Goal: Find specific page/section: Locate a particular part of the current website

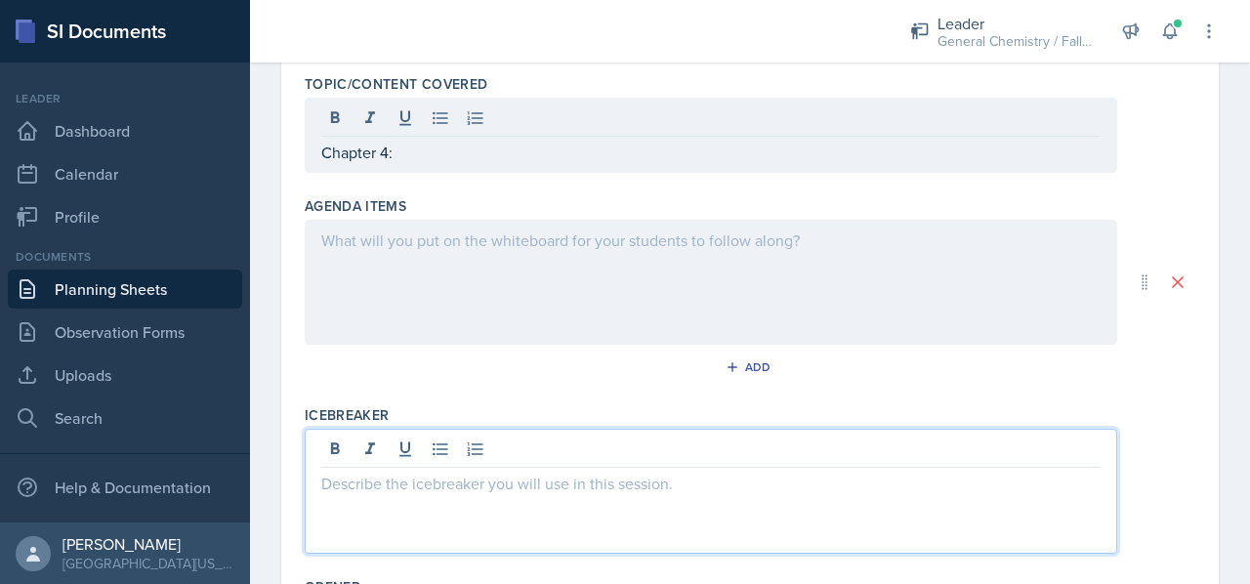
click at [482, 481] on p at bounding box center [710, 483] width 779 height 23
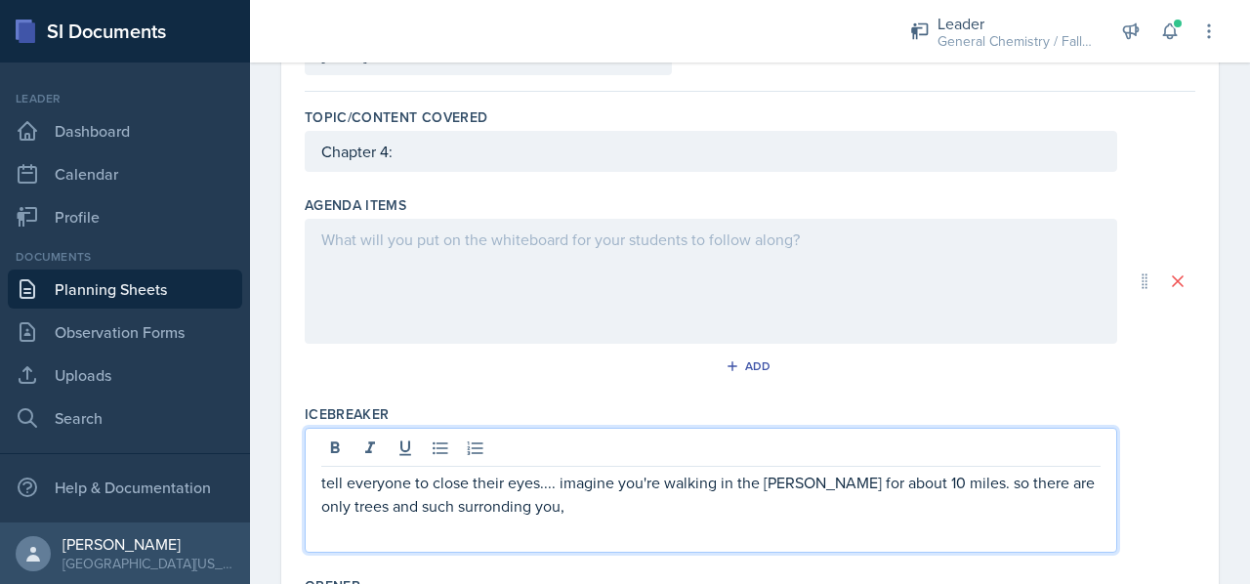
click at [473, 503] on p "tell everyone to close their eyes.... imagine you're walking in the [PERSON_NAM…" at bounding box center [710, 494] width 779 height 47
click at [553, 500] on p "tell everyone to close their eyes.... imagine you're walking in the [PERSON_NAM…" at bounding box center [710, 494] width 779 height 47
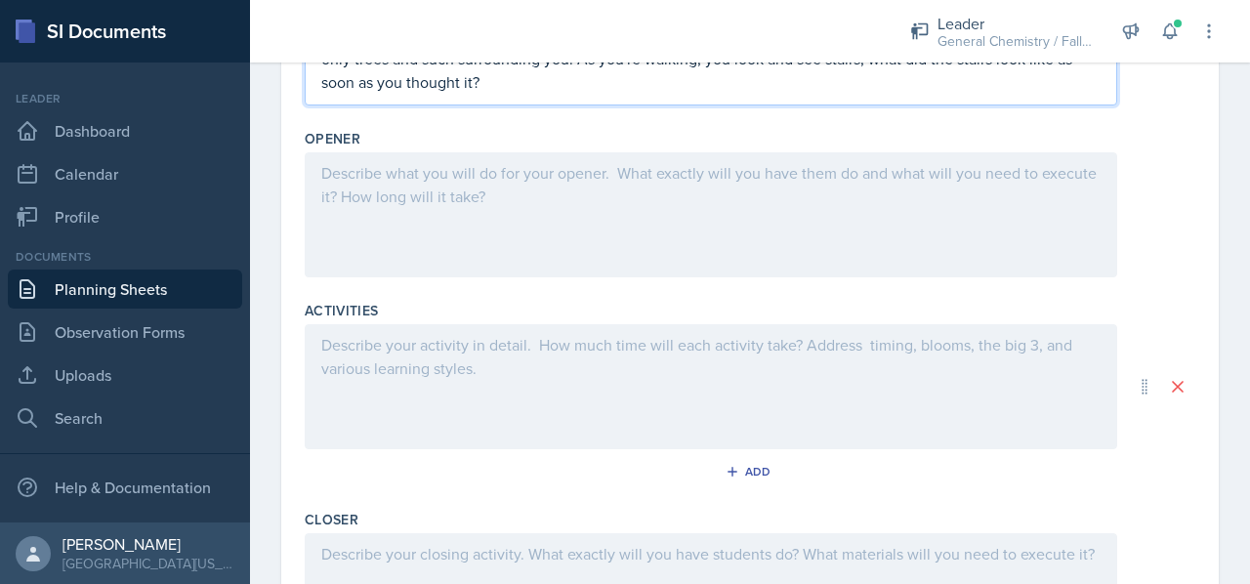
scroll to position [234, 0]
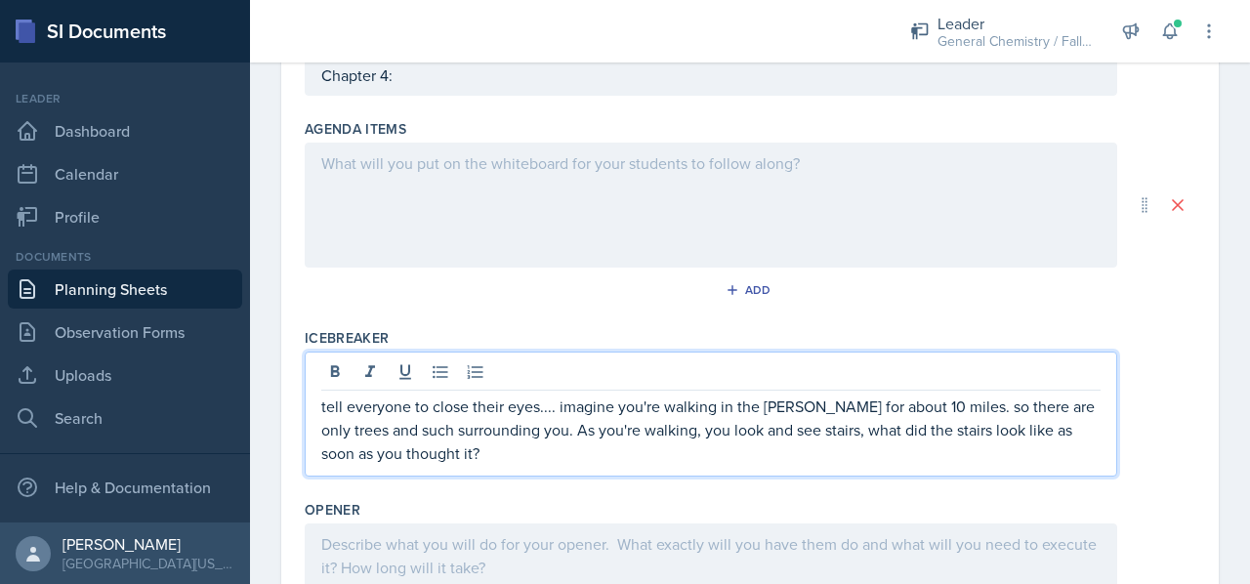
click at [569, 171] on p at bounding box center [710, 162] width 779 height 23
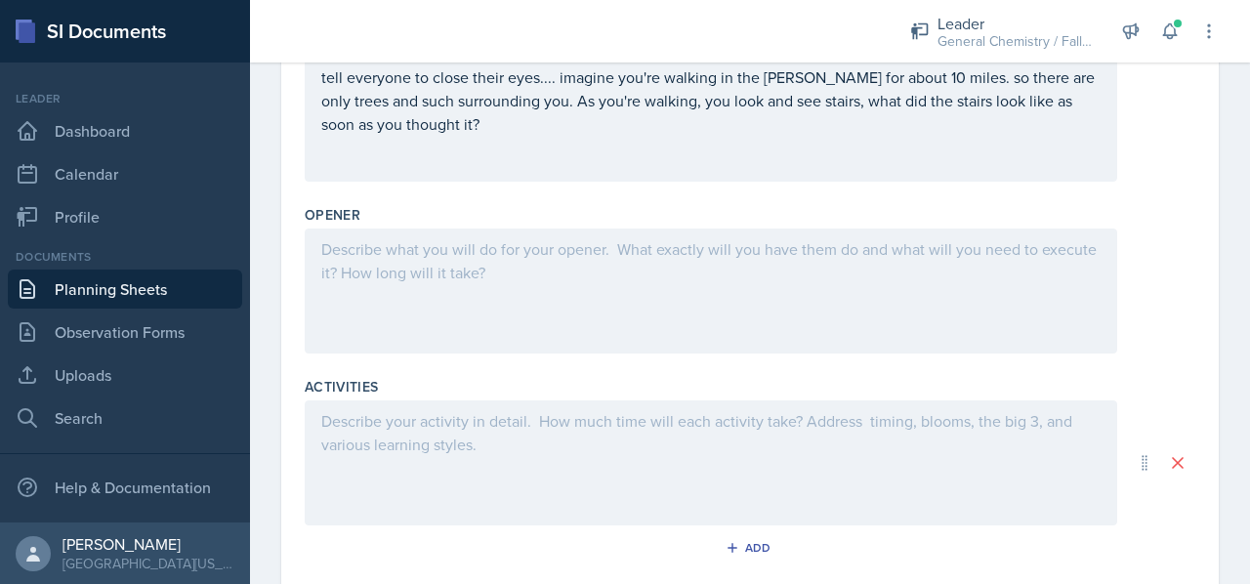
scroll to position [530, 0]
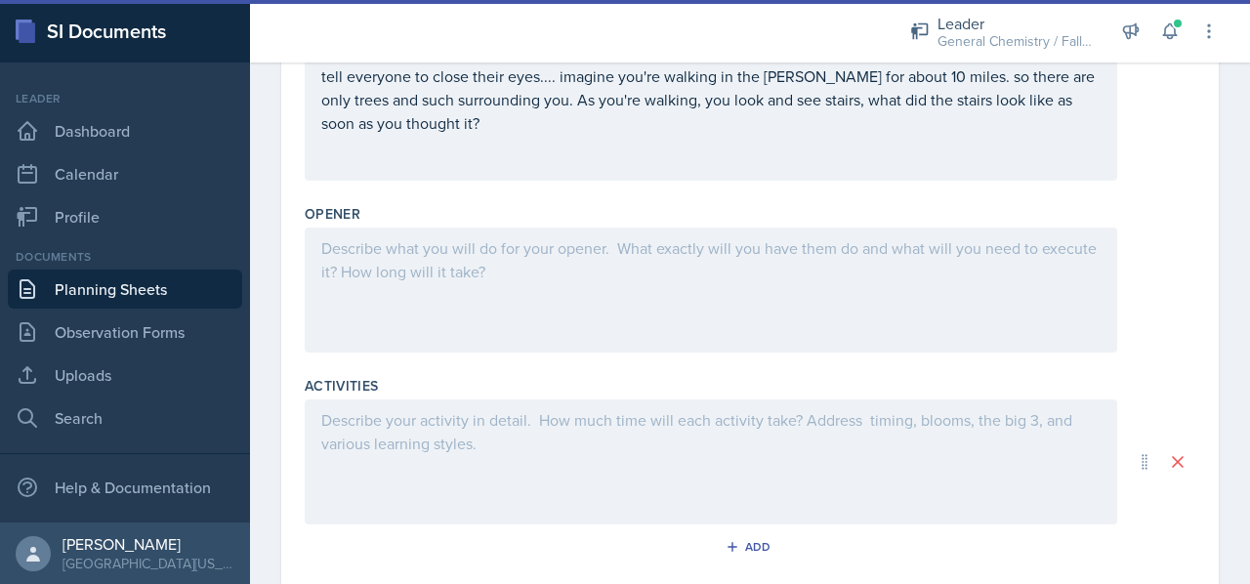
click at [494, 289] on div at bounding box center [711, 289] width 812 height 125
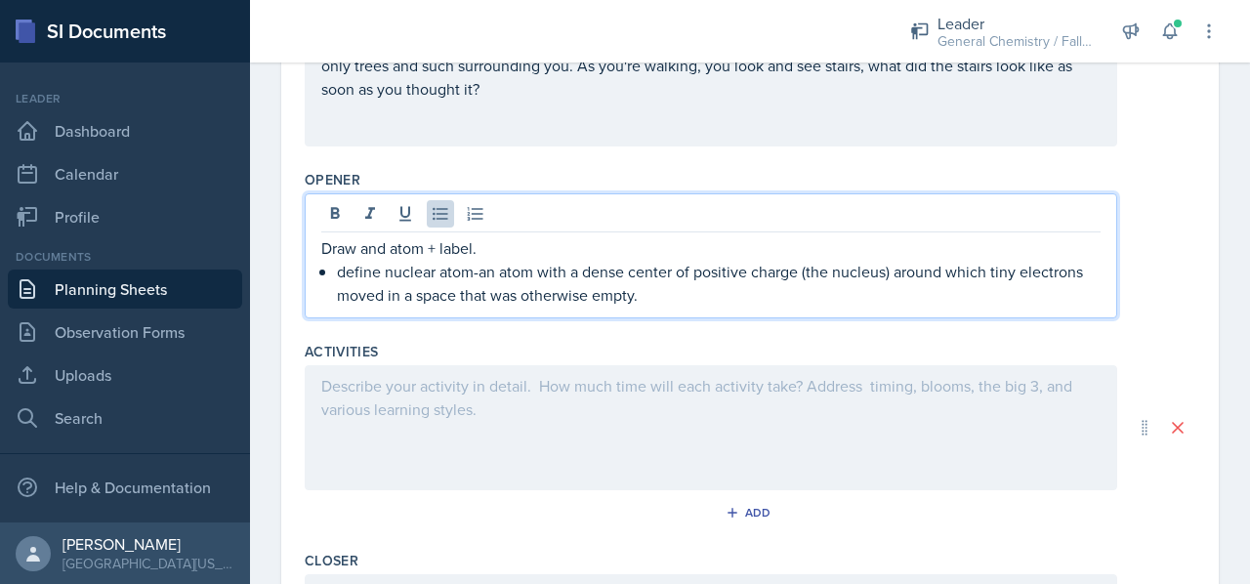
click at [525, 248] on p "Draw and atom + label." at bounding box center [710, 247] width 779 height 23
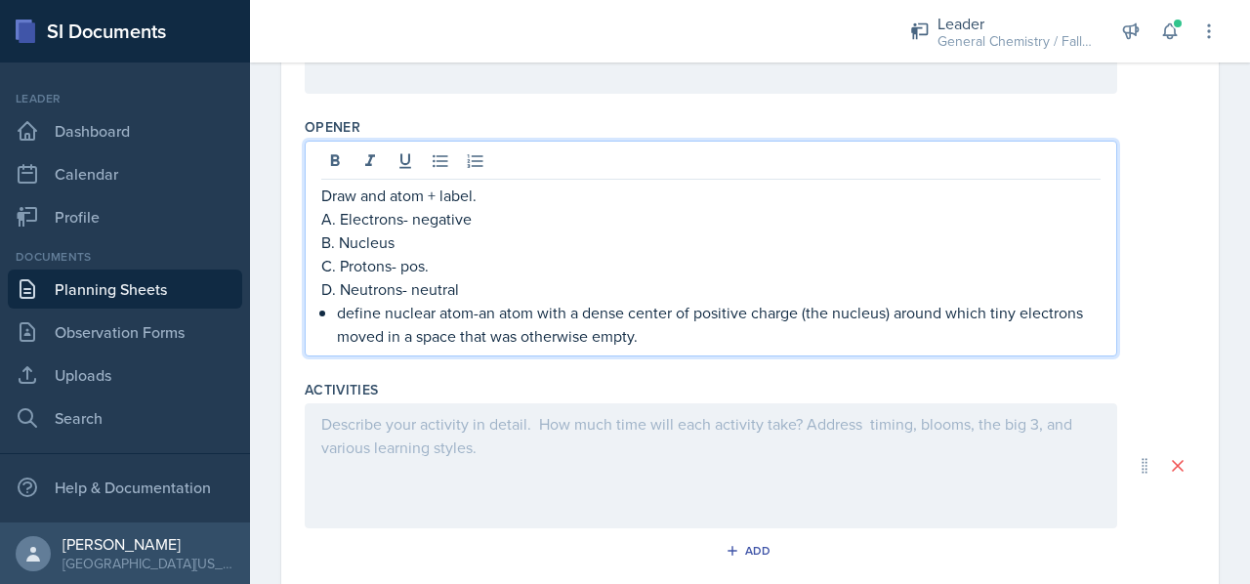
scroll to position [619, 0]
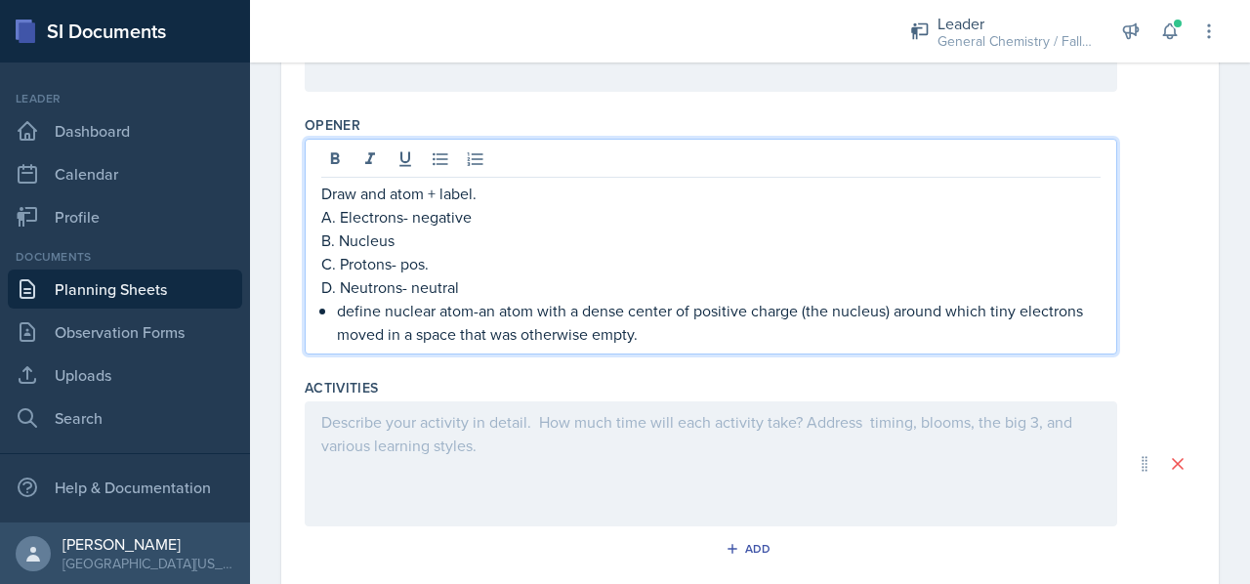
click at [647, 328] on p "define nuclear atom-an atom with a dense center of positive charge (the nucleus…" at bounding box center [718, 322] width 763 height 47
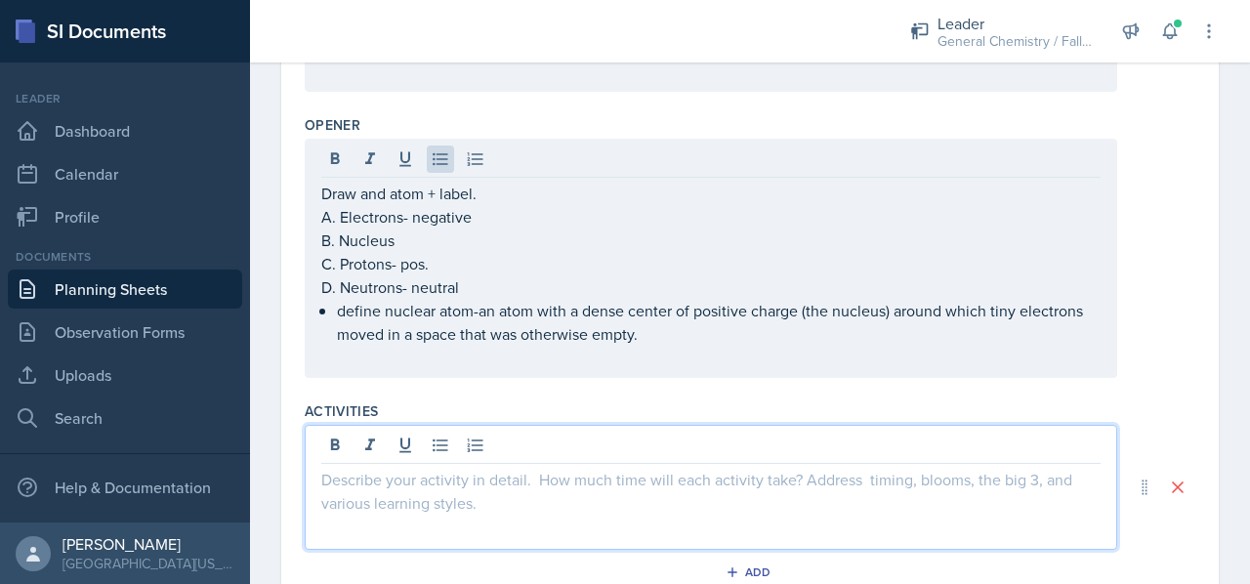
click at [579, 450] on div at bounding box center [711, 487] width 812 height 125
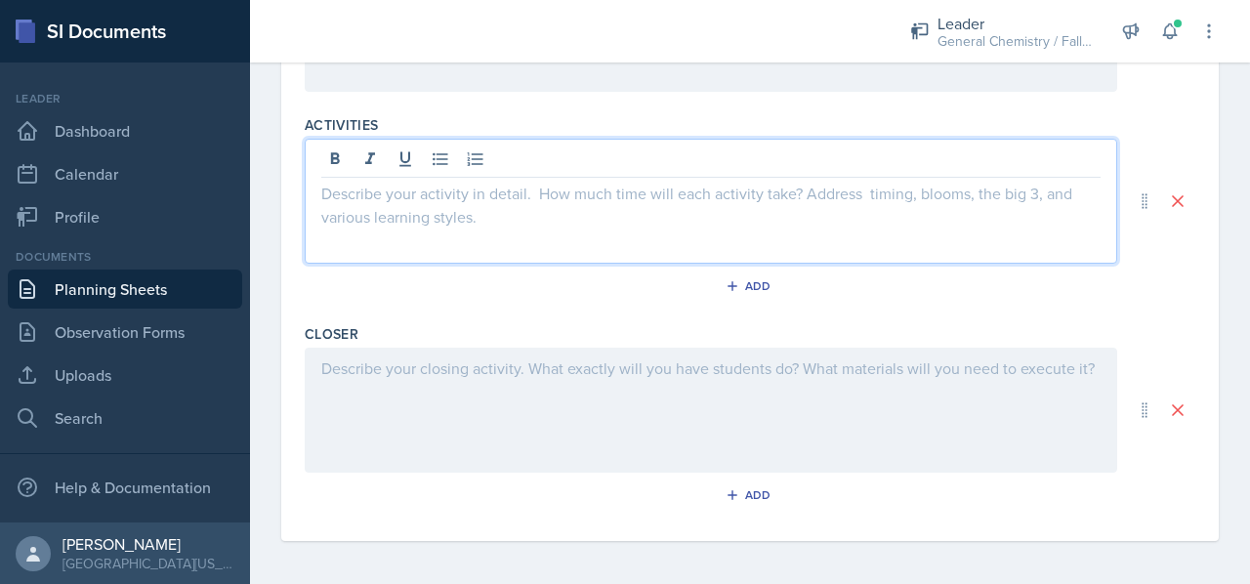
scroll to position [562, 0]
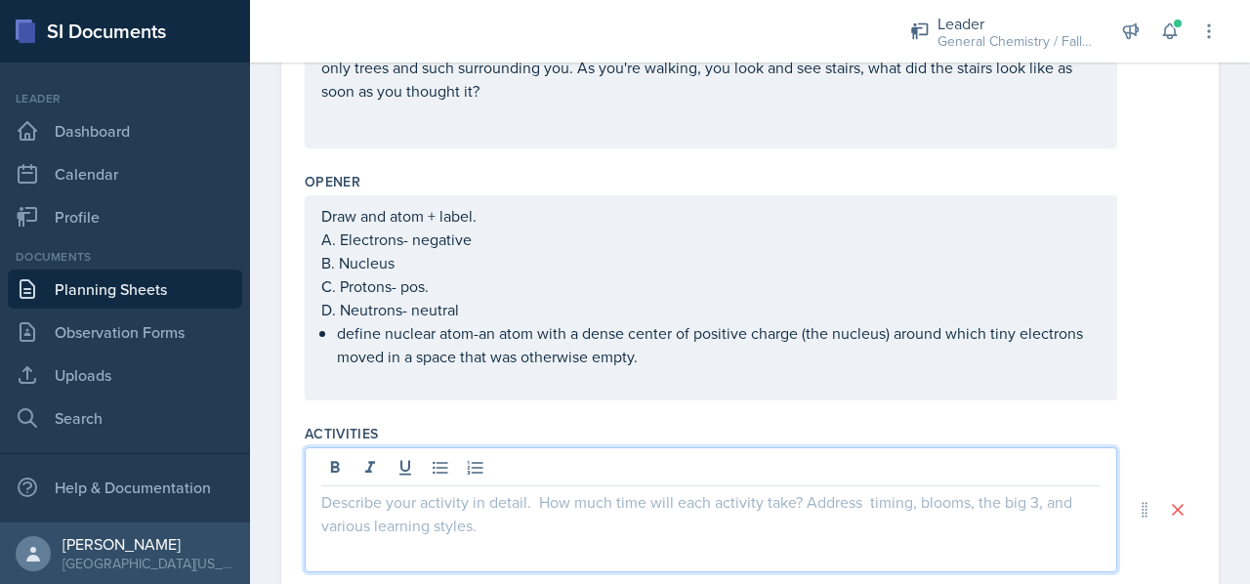
click at [665, 358] on p "define nuclear atom-an atom with a dense center of positive charge (the nucleus…" at bounding box center [718, 344] width 763 height 47
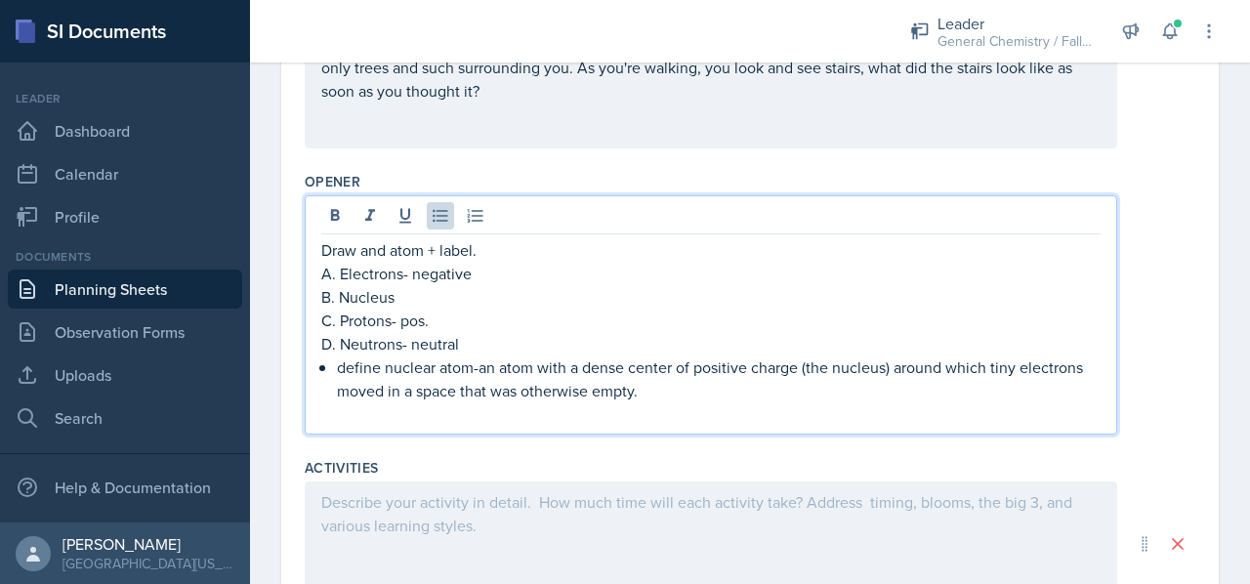
scroll to position [596, 0]
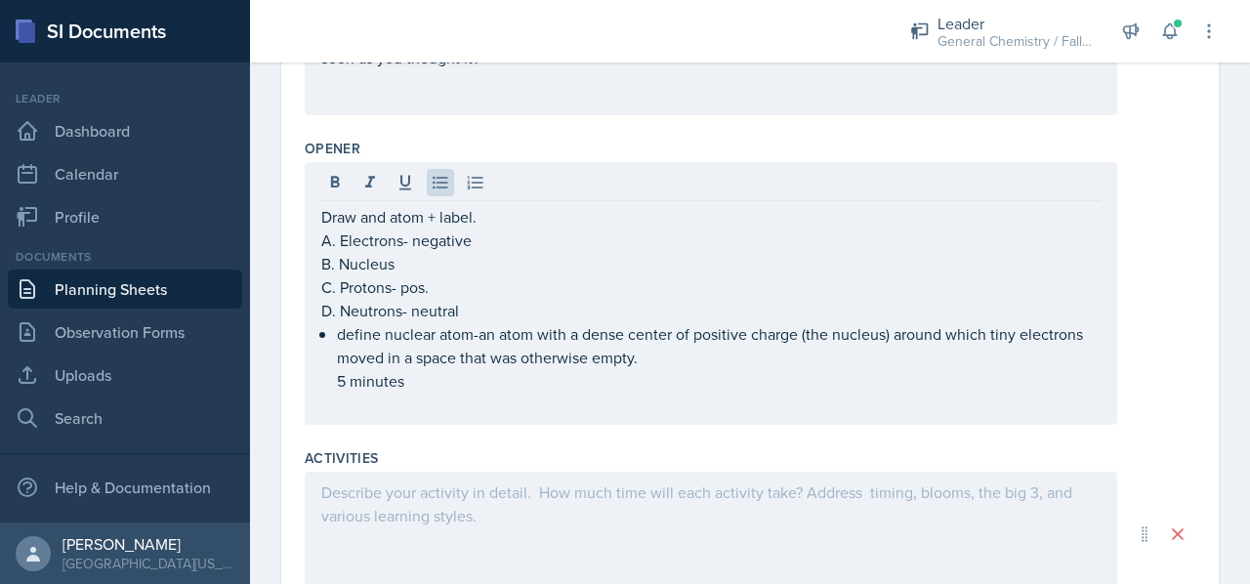
click at [415, 513] on div at bounding box center [711, 534] width 812 height 125
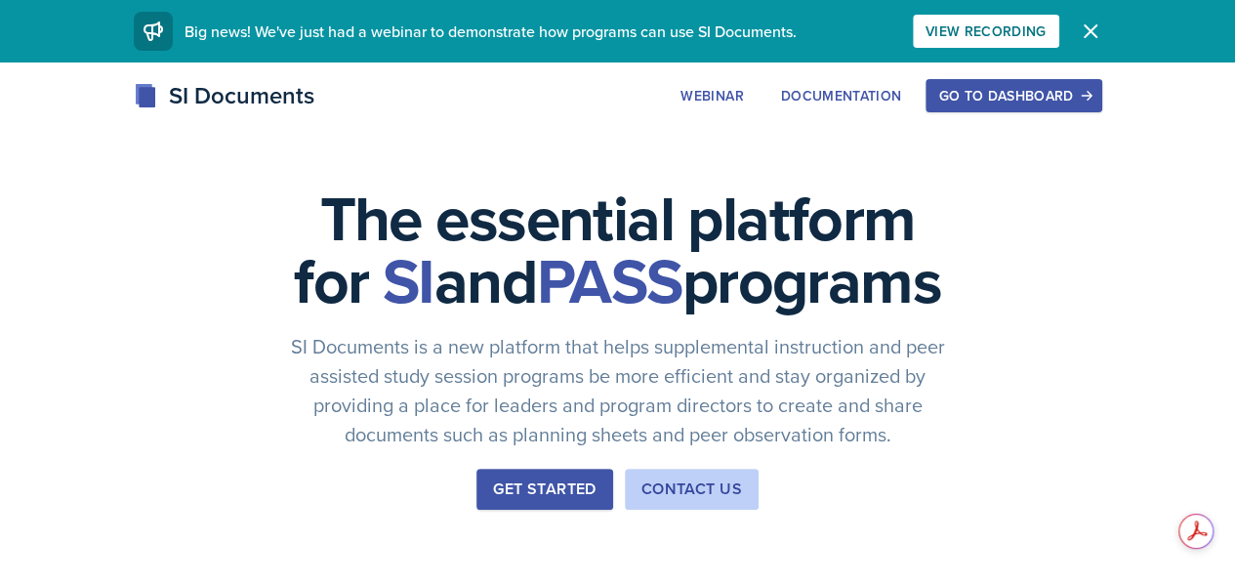
click at [1101, 82] on button "Go to Dashboard" at bounding box center [1014, 95] width 176 height 33
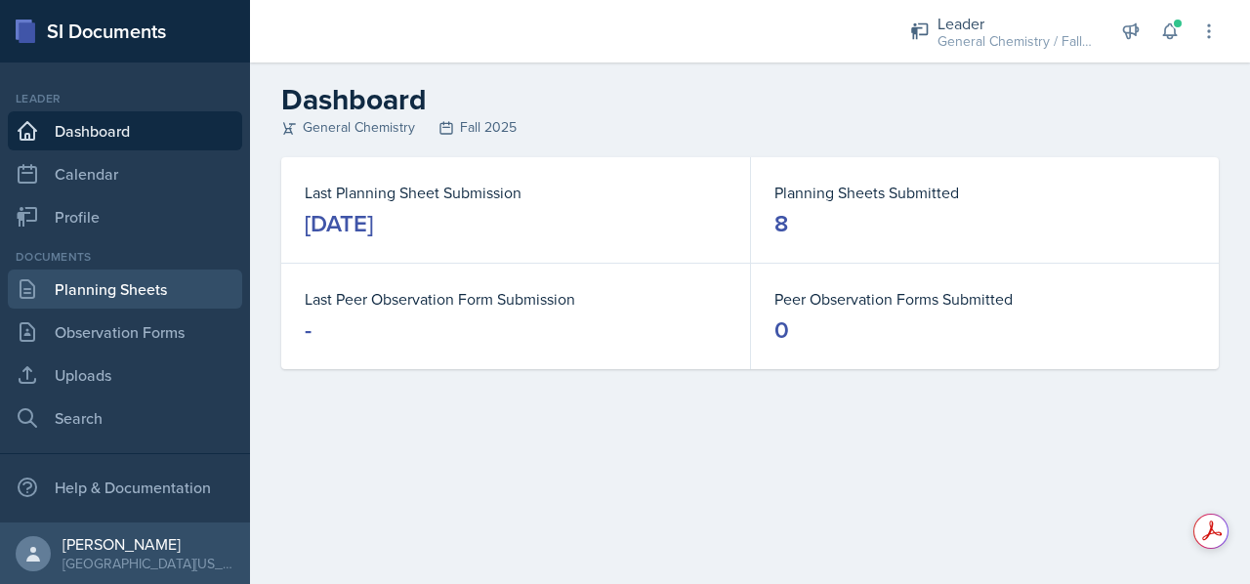
click at [130, 282] on link "Planning Sheets" at bounding box center [125, 288] width 234 height 39
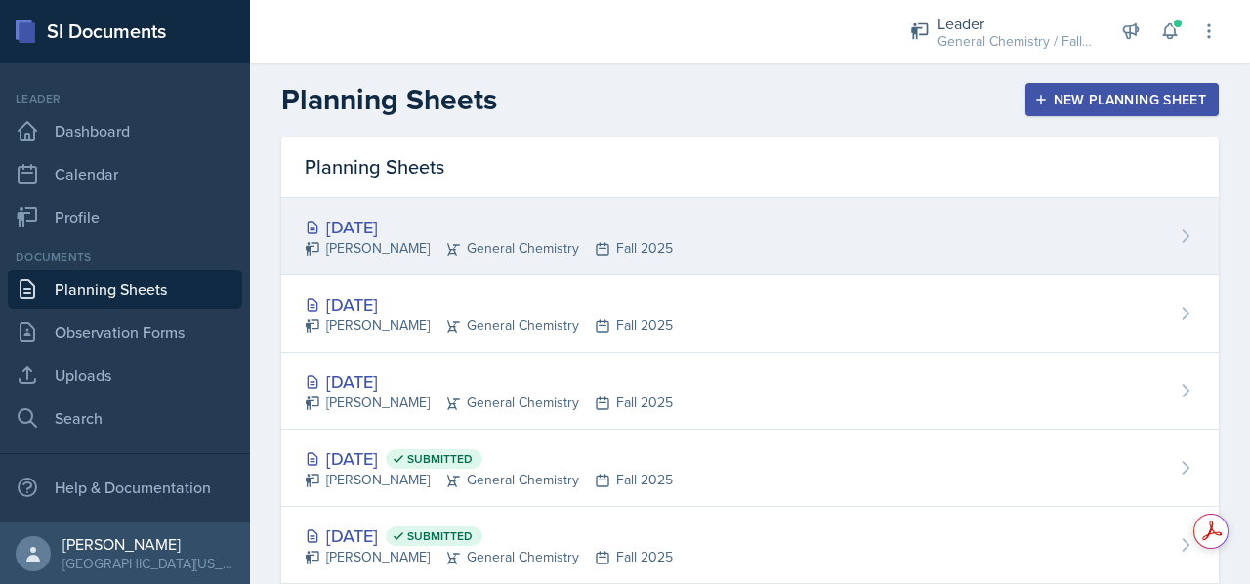
click at [433, 231] on div "[DATE]" at bounding box center [489, 227] width 368 height 26
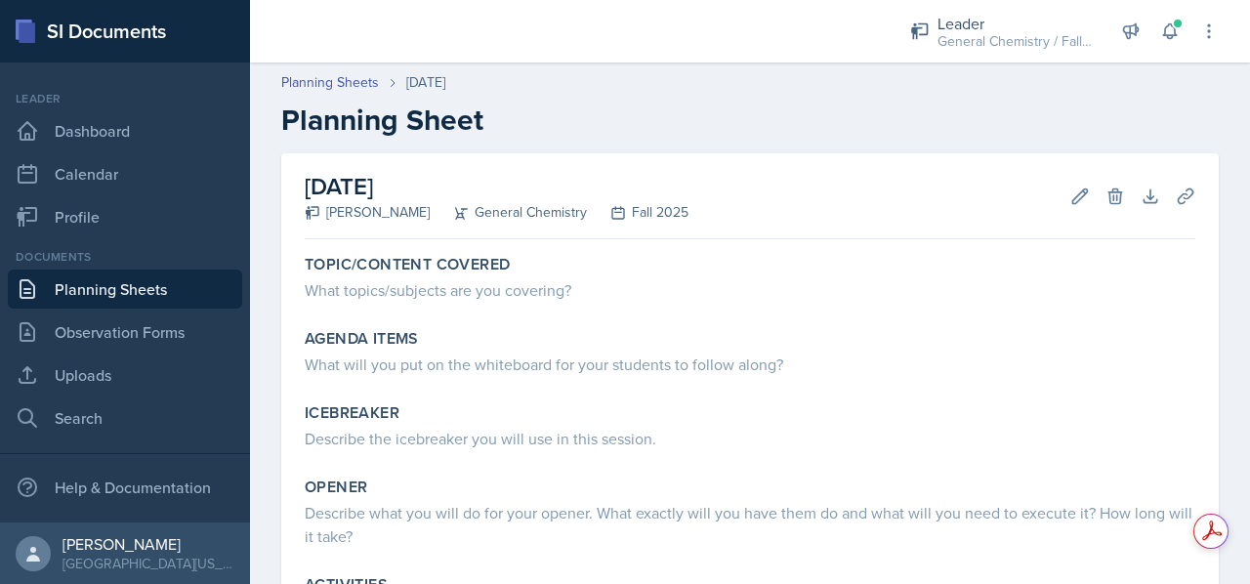
click at [51, 276] on link "Planning Sheets" at bounding box center [125, 288] width 234 height 39
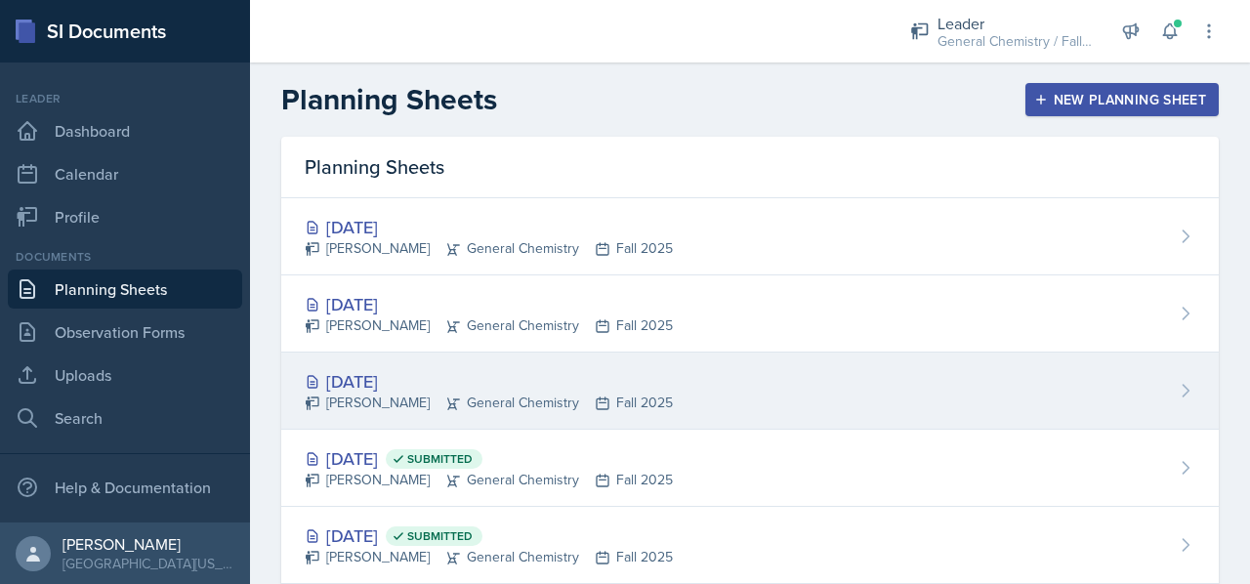
click at [380, 368] on div "[DATE]" at bounding box center [489, 381] width 368 height 26
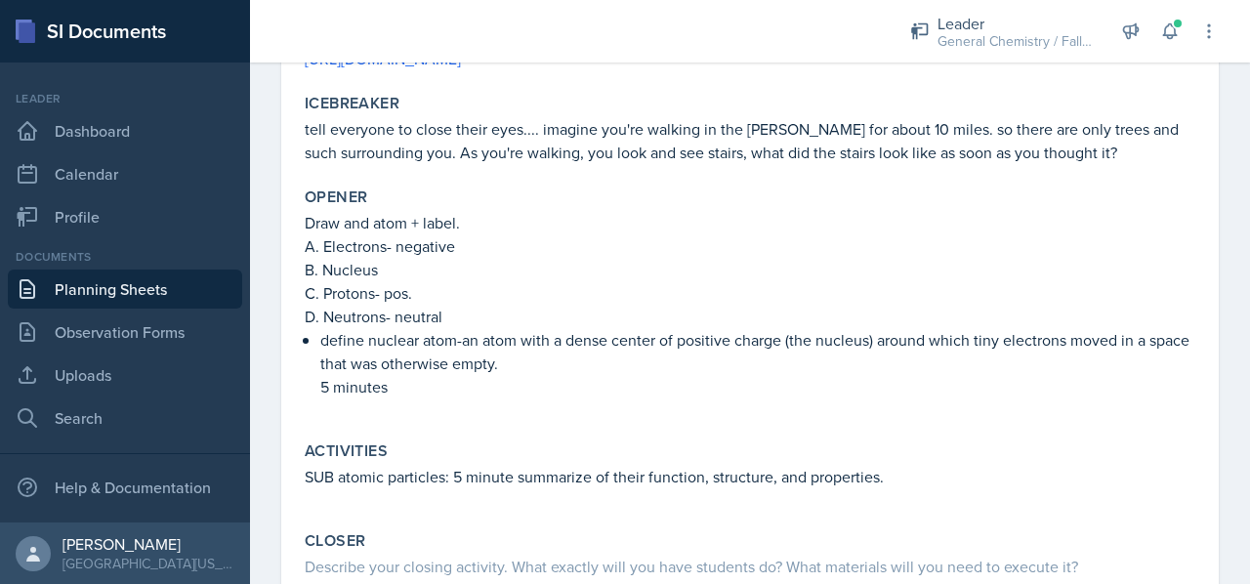
scroll to position [433, 0]
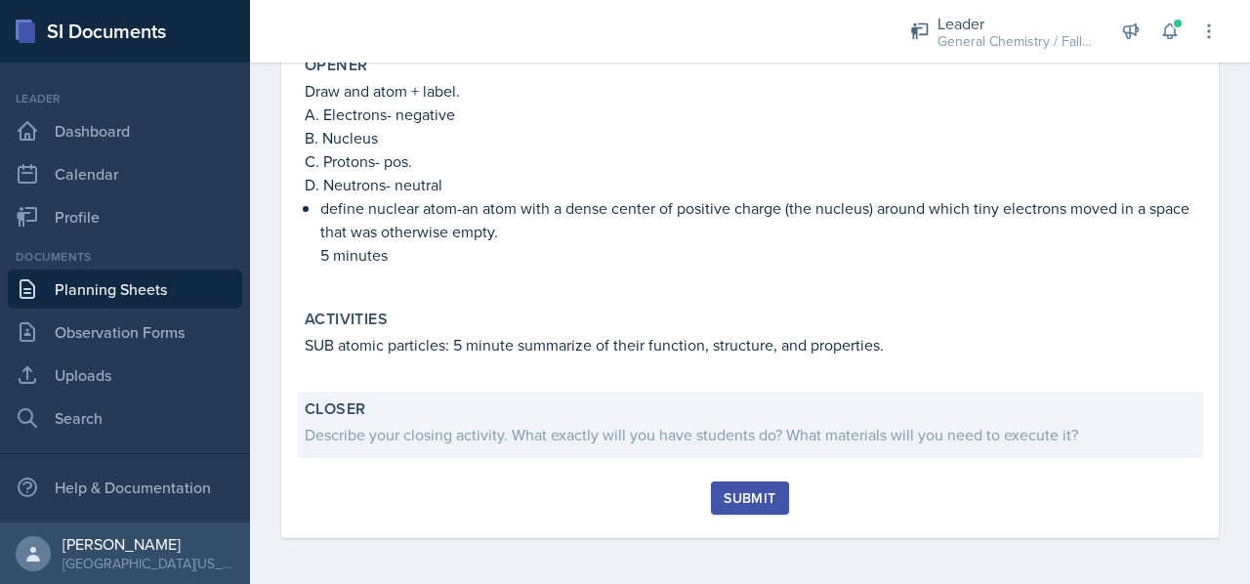
click at [508, 391] on div "Closer Describe your closing activity. What exactly will you have students do? …" at bounding box center [750, 424] width 906 height 66
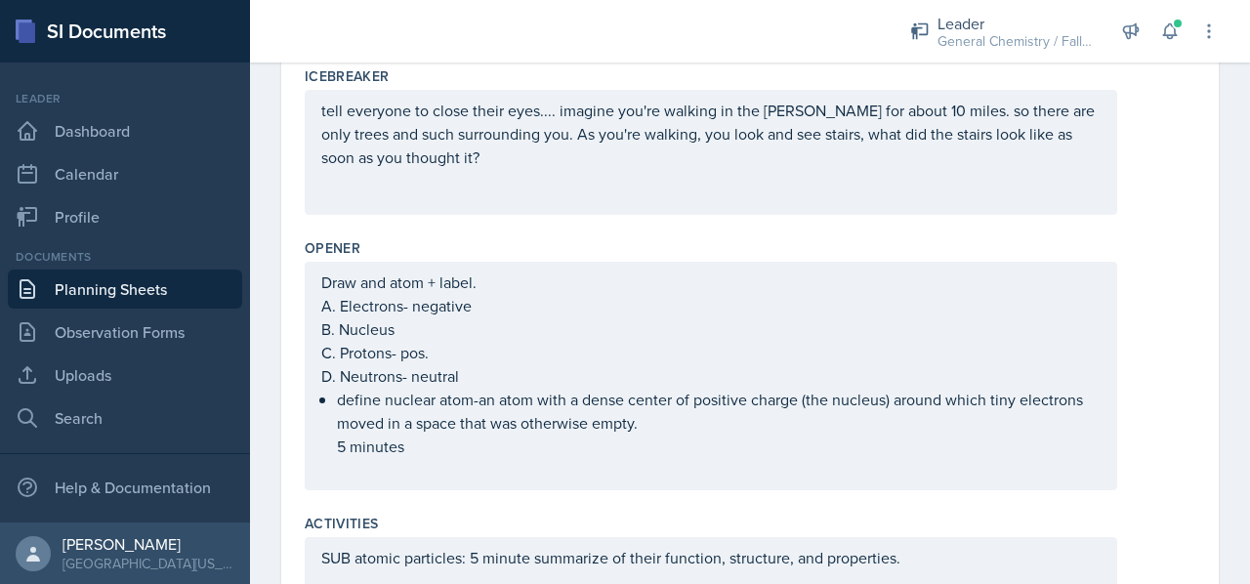
scroll to position [495, 0]
